Goal: Task Accomplishment & Management: Complete application form

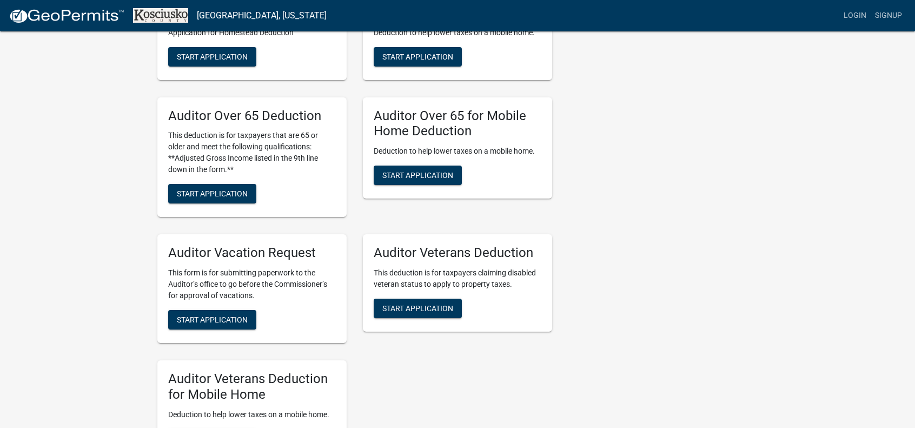
scroll to position [757, 0]
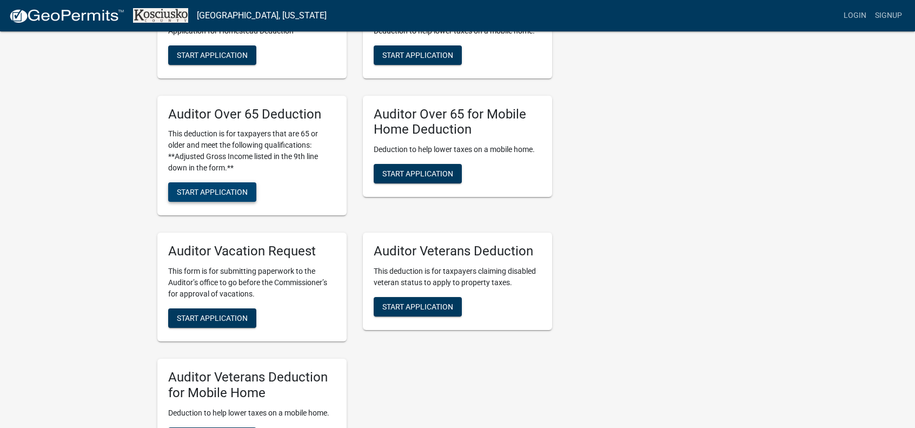
click at [230, 199] on button "Start Application" at bounding box center [212, 191] width 88 height 19
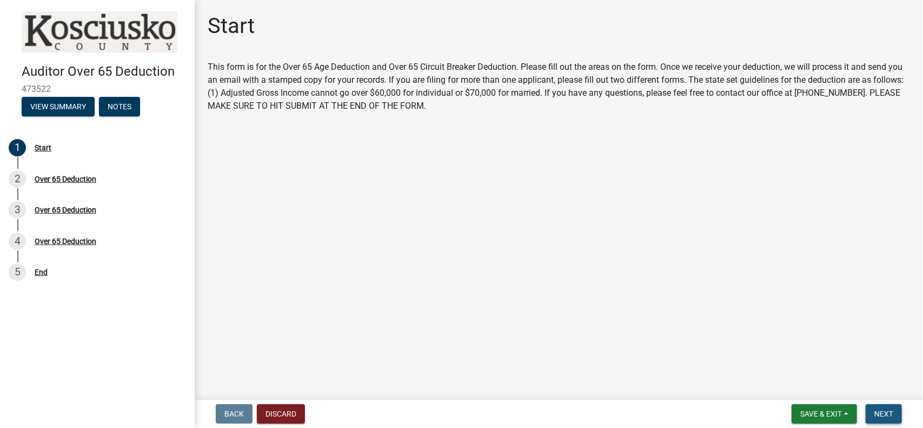
click at [887, 412] on span "Next" at bounding box center [883, 413] width 19 height 9
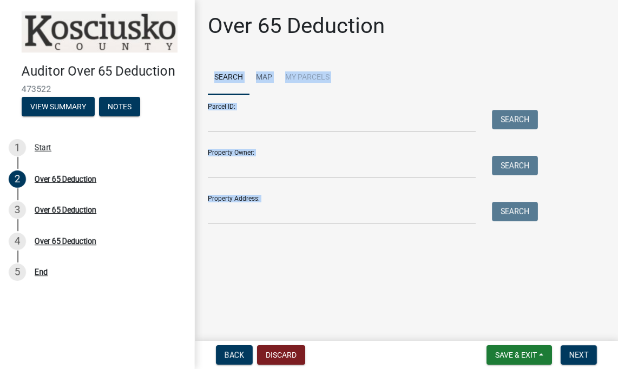
drag, startPoint x: 537, startPoint y: 22, endPoint x: 671, endPoint y: 46, distance: 135.7
click at [618, 46] on html "Internet Explorer does NOT work with GeoPermits. Get a new browser for more sec…" at bounding box center [309, 184] width 618 height 369
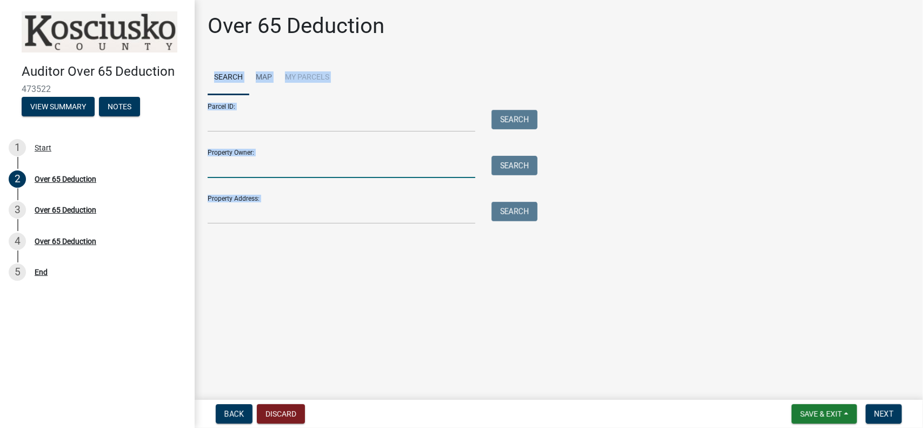
drag, startPoint x: 246, startPoint y: 169, endPoint x: 266, endPoint y: 174, distance: 20.5
click at [246, 170] on input "Property Owner:" at bounding box center [342, 167] width 268 height 22
click at [237, 420] on button "Back" at bounding box center [234, 413] width 37 height 19
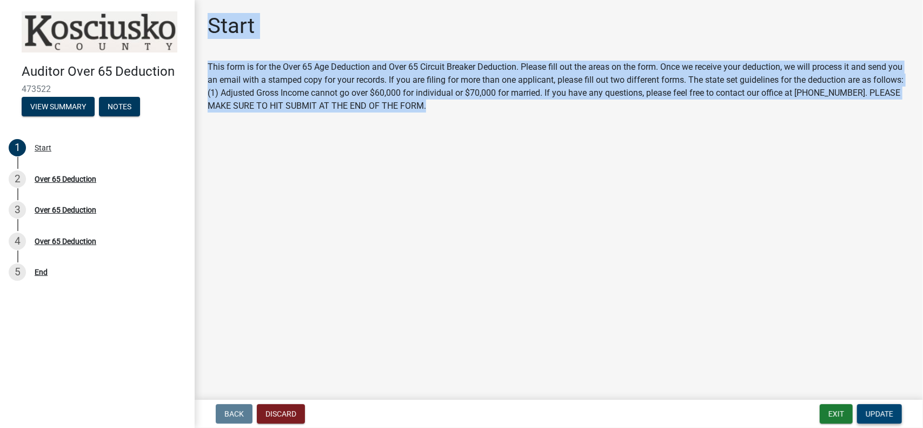
click at [885, 412] on span "Update" at bounding box center [880, 413] width 28 height 9
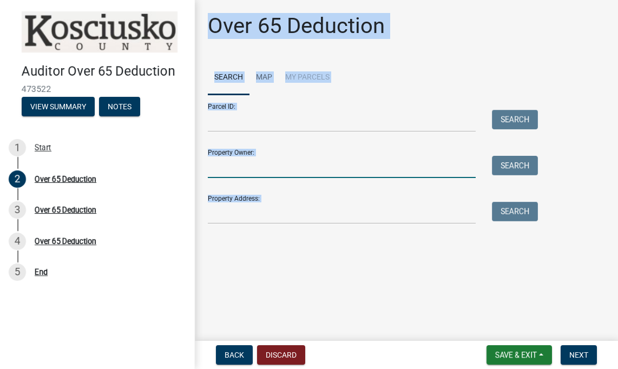
click at [241, 173] on input "Property Owner:" at bounding box center [342, 167] width 268 height 22
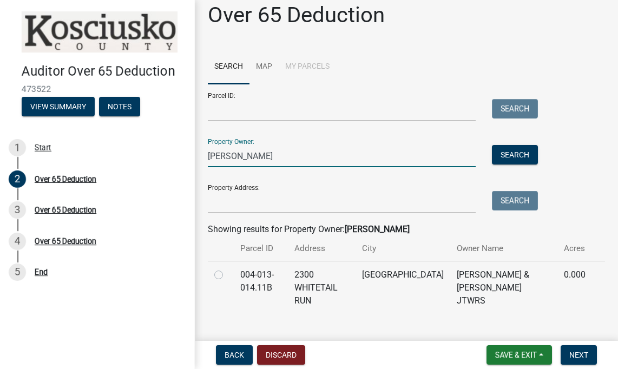
scroll to position [17, 0]
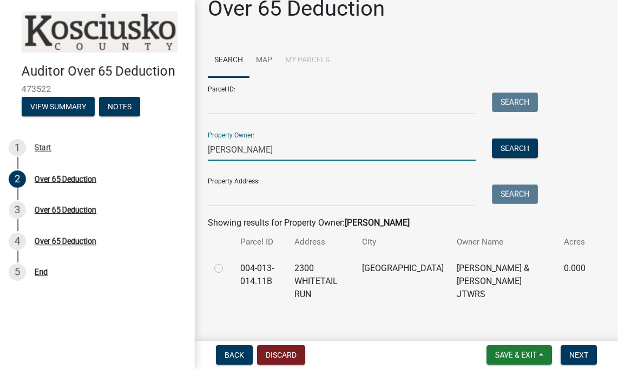
type input "[PERSON_NAME]"
click at [227, 262] on label at bounding box center [227, 262] width 0 height 0
click at [227, 268] on input "radio" at bounding box center [230, 265] width 7 height 7
radio input "true"
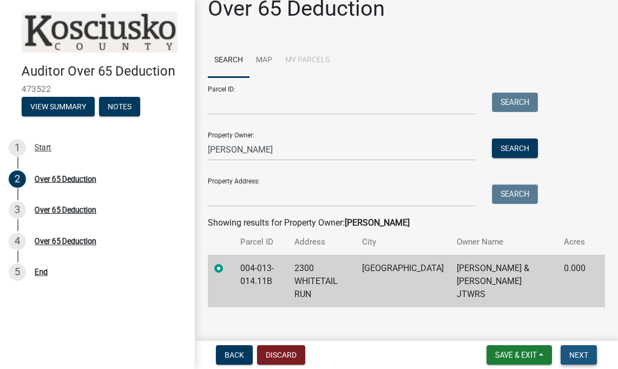
click at [572, 353] on span "Next" at bounding box center [578, 354] width 19 height 9
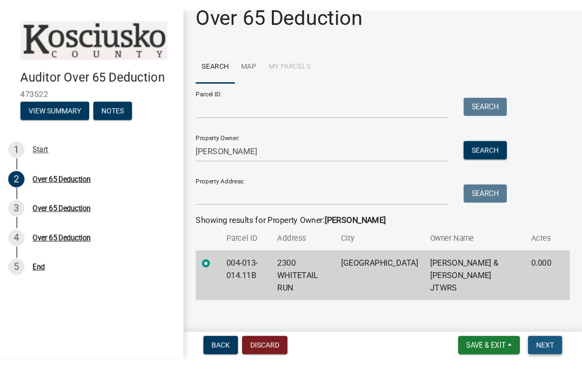
scroll to position [0, 0]
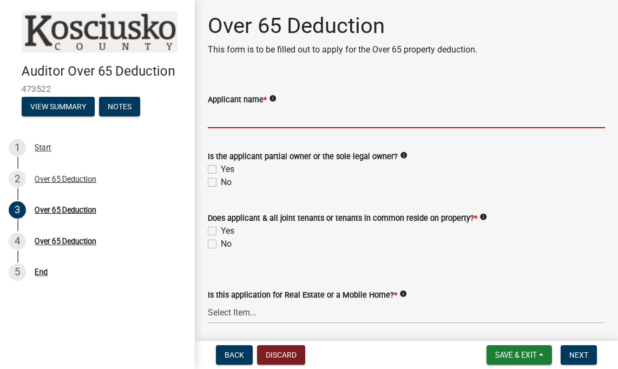
click at [288, 124] on input "Applicant name *" at bounding box center [406, 117] width 397 height 22
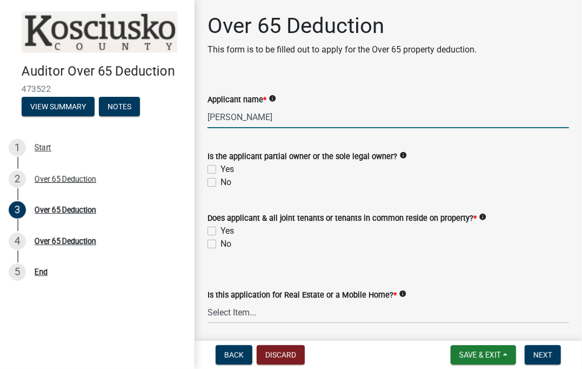
type input "[PERSON_NAME]"
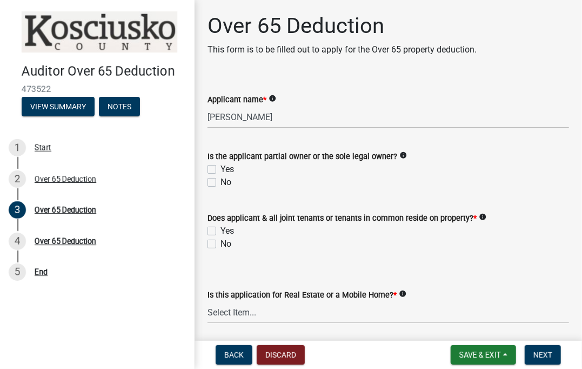
click at [221, 168] on label "Yes" at bounding box center [228, 169] width 14 height 13
click at [221, 168] on input "Yes" at bounding box center [224, 166] width 7 height 7
checkbox input "true"
checkbox input "false"
click at [221, 230] on label "Yes" at bounding box center [228, 230] width 14 height 13
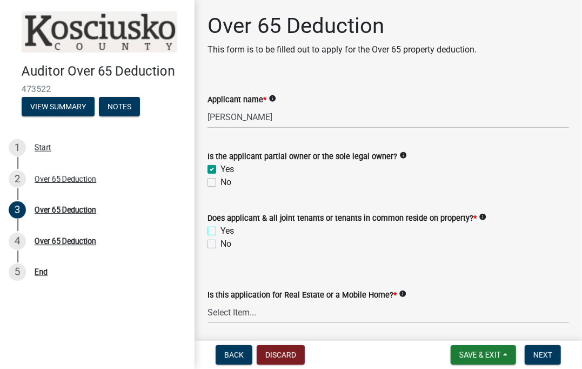
click at [221, 230] on input "Yes" at bounding box center [224, 227] width 7 height 7
checkbox input "true"
checkbox input "false"
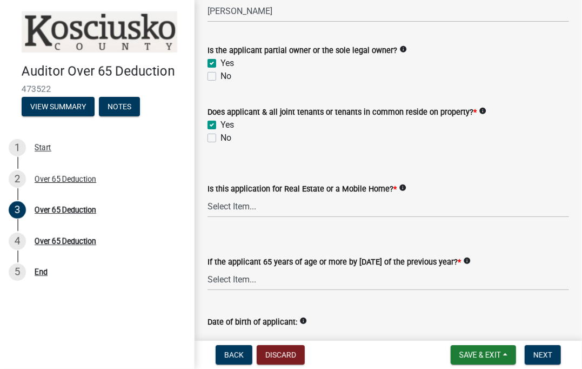
scroll to position [108, 0]
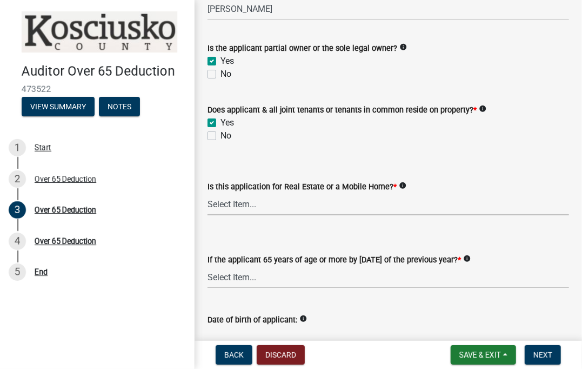
click at [225, 204] on select "Select Item... Real Property Mobile Home" at bounding box center [389, 204] width 362 height 22
click at [208, 193] on select "Select Item... Real Property Mobile Home" at bounding box center [389, 204] width 362 height 22
select select "9e0fe018-0807-4cb1-b9d0-1ea803b42424"
click at [221, 135] on label "No" at bounding box center [226, 135] width 11 height 13
click at [221, 135] on input "No" at bounding box center [224, 132] width 7 height 7
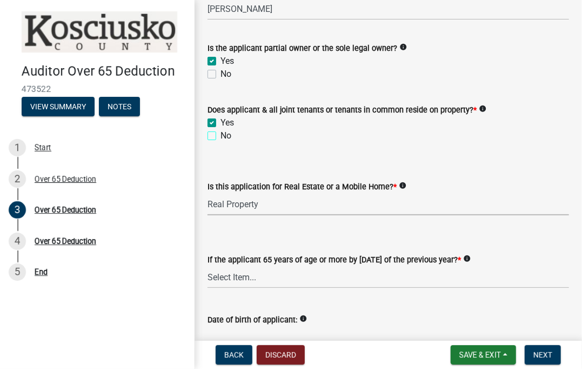
checkbox input "true"
click at [221, 121] on label "Yes" at bounding box center [228, 122] width 14 height 13
click at [221, 121] on input "Yes" at bounding box center [224, 119] width 7 height 7
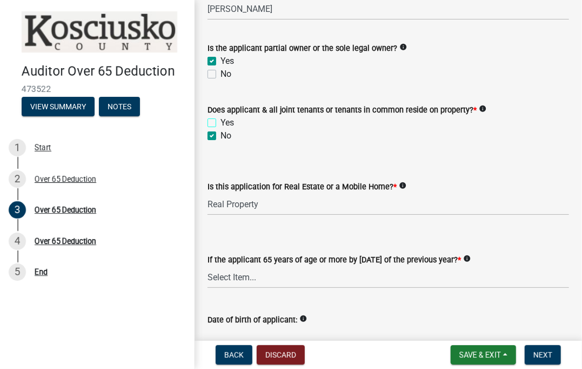
checkbox input "false"
checkbox input "true"
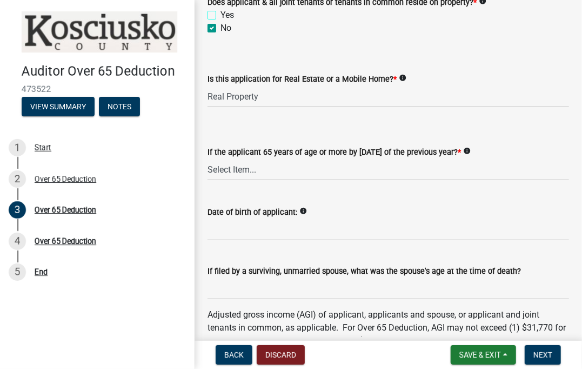
scroll to position [216, 0]
click at [222, 173] on select "Select Item... Yes No" at bounding box center [389, 169] width 362 height 22
click at [208, 158] on select "Select Item... Yes No" at bounding box center [389, 169] width 362 height 22
select select "61dd1732-a076-4c03-aff6-a332f5b70cd1"
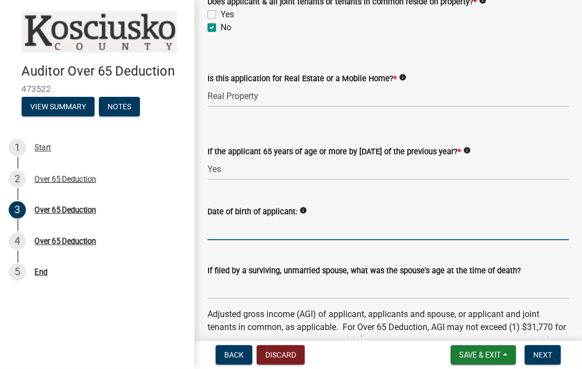
drag, startPoint x: 228, startPoint y: 227, endPoint x: 263, endPoint y: 236, distance: 36.5
click at [228, 227] on input "Date of birth of applicant:" at bounding box center [389, 229] width 362 height 22
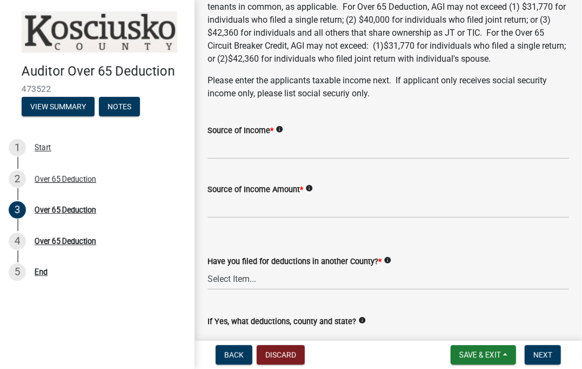
scroll to position [541, 0]
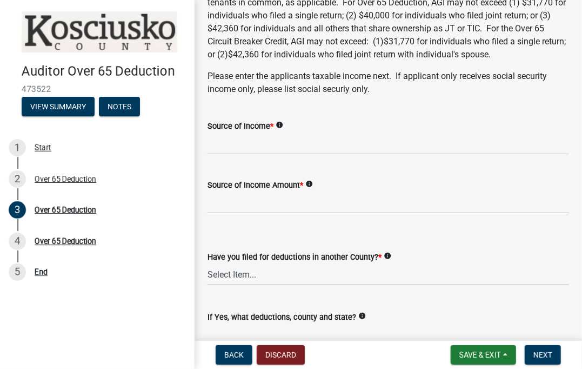
type input "[DATE]"
click at [252, 143] on input "Source of Income *" at bounding box center [389, 143] width 362 height 22
type input "Doesn't File"
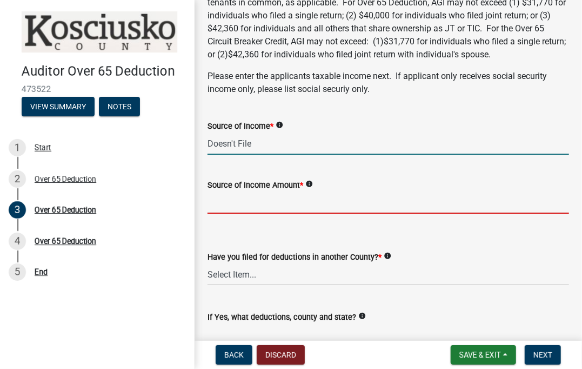
click at [296, 197] on input "Source of Income Amount *" at bounding box center [389, 202] width 362 height 22
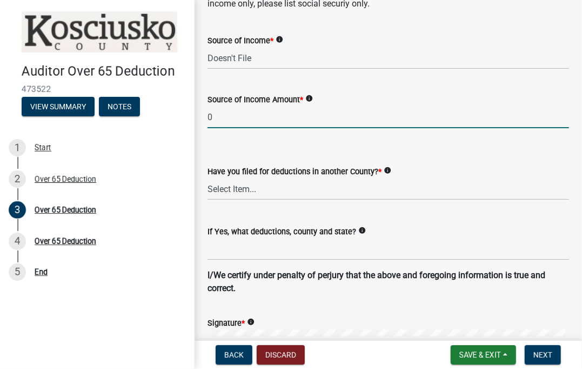
scroll to position [757, 0]
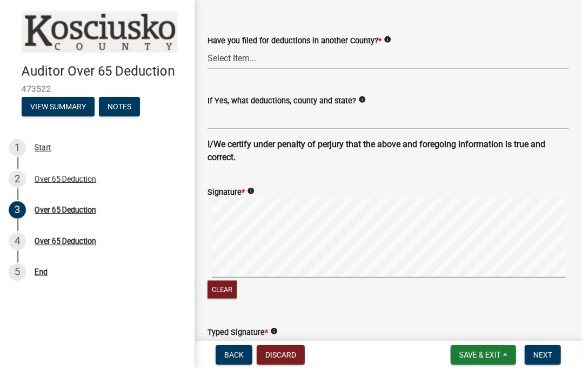
type input "0"
click at [242, 67] on select "Select Item... Yes No" at bounding box center [389, 58] width 362 height 22
click at [208, 47] on select "Select Item... Yes No" at bounding box center [389, 58] width 362 height 22
select select "c3747c1b-6a10-4157-a122-bd71e37b161f"
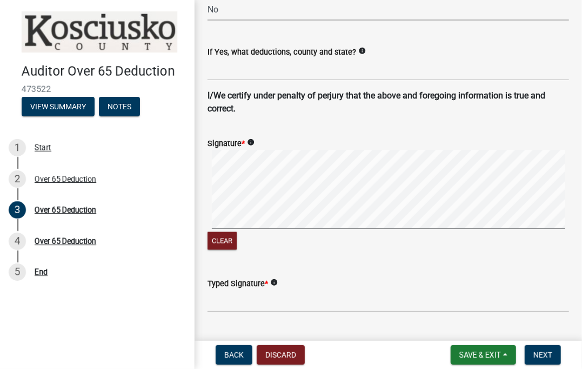
scroll to position [919, 0]
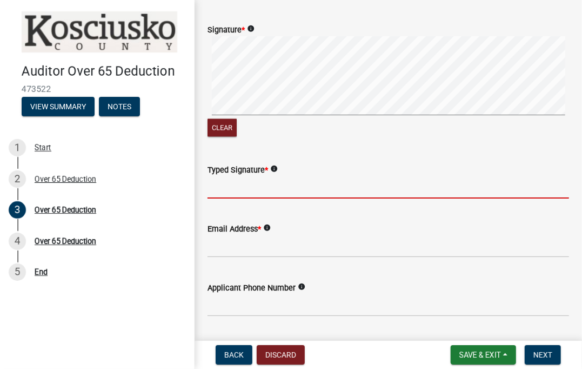
click at [233, 195] on input "Typed Signature *" at bounding box center [389, 187] width 362 height 22
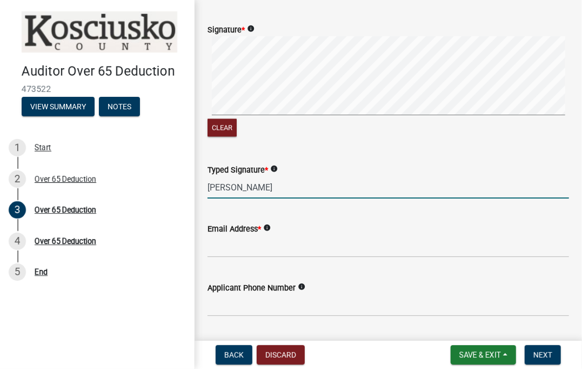
type input "[PERSON_NAME]"
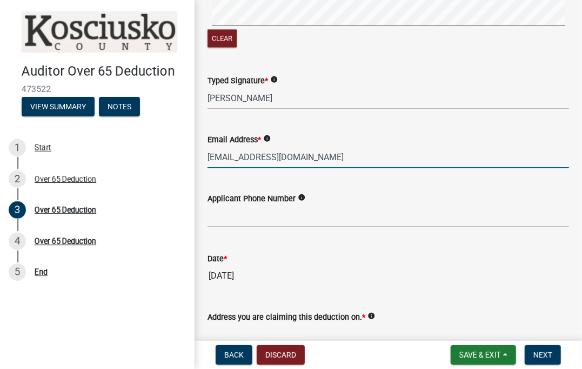
scroll to position [1028, 0]
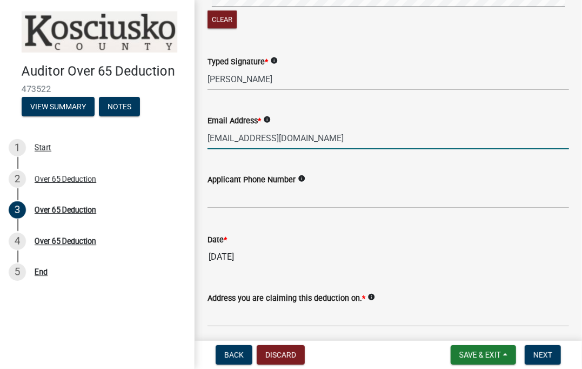
type input "[EMAIL_ADDRESS][DOMAIN_NAME]"
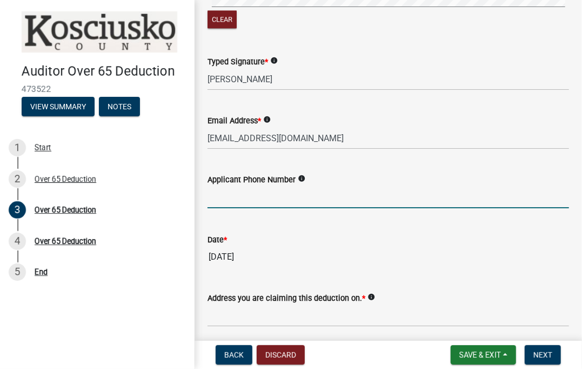
click at [255, 205] on input "text" at bounding box center [389, 197] width 362 height 22
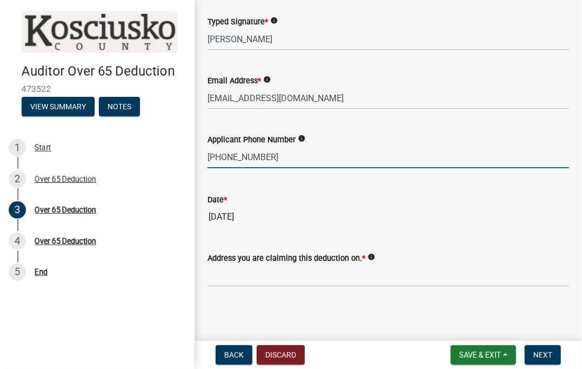
scroll to position [1068, 0]
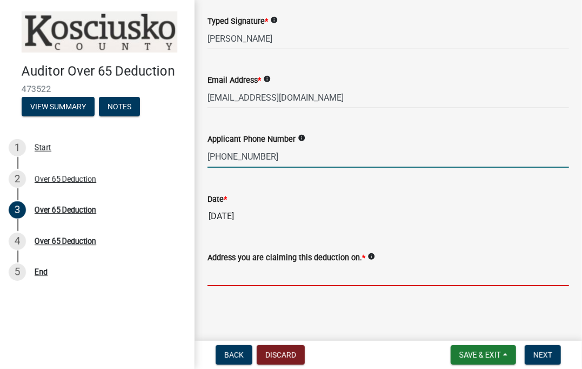
type input "5745514313"
click at [223, 283] on input "Address you are claiming this deduction on. *" at bounding box center [389, 275] width 362 height 22
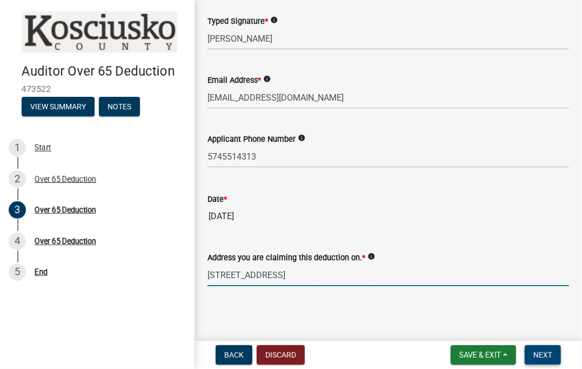
type input "[STREET_ADDRESS]"
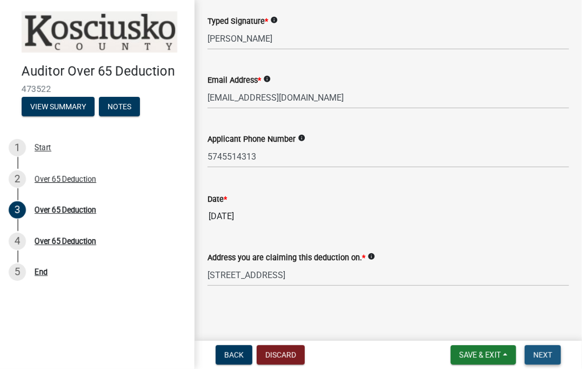
click at [559, 352] on button "Next" at bounding box center [543, 354] width 36 height 19
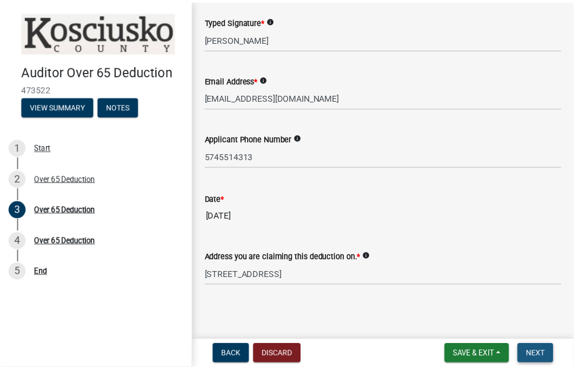
scroll to position [0, 0]
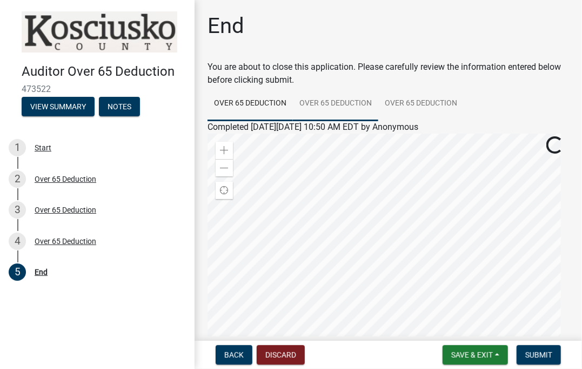
click at [337, 98] on link "Over 65 Deduction" at bounding box center [335, 104] width 85 height 35
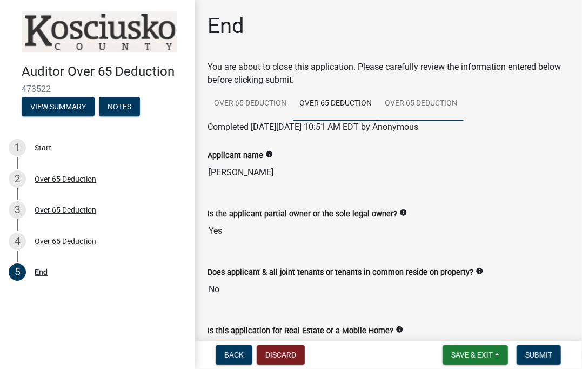
click at [418, 102] on link "Over 65 Deduction" at bounding box center [421, 104] width 85 height 35
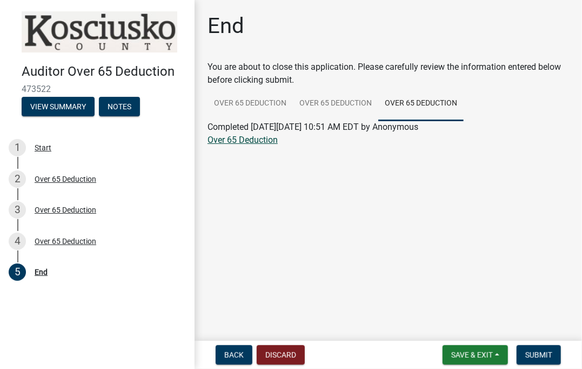
click at [249, 135] on link "Over 65 Deduction" at bounding box center [243, 140] width 70 height 10
click at [270, 353] on button "Discard" at bounding box center [281, 354] width 48 height 19
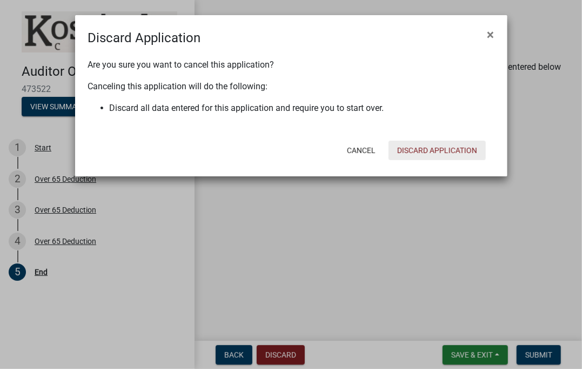
click at [455, 147] on button "Discard Application" at bounding box center [437, 150] width 97 height 19
